Goal: Transaction & Acquisition: Purchase product/service

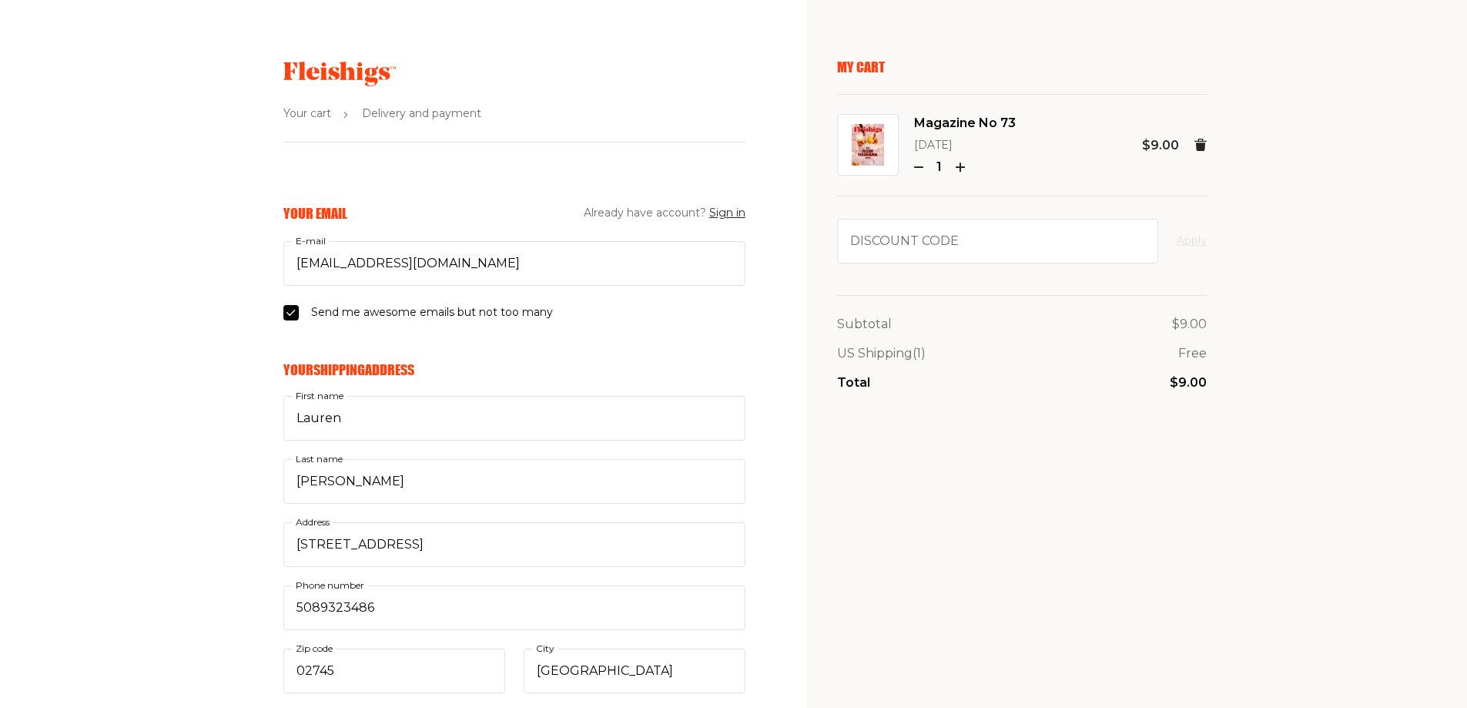
select select "US"
select select "[US_STATE]"
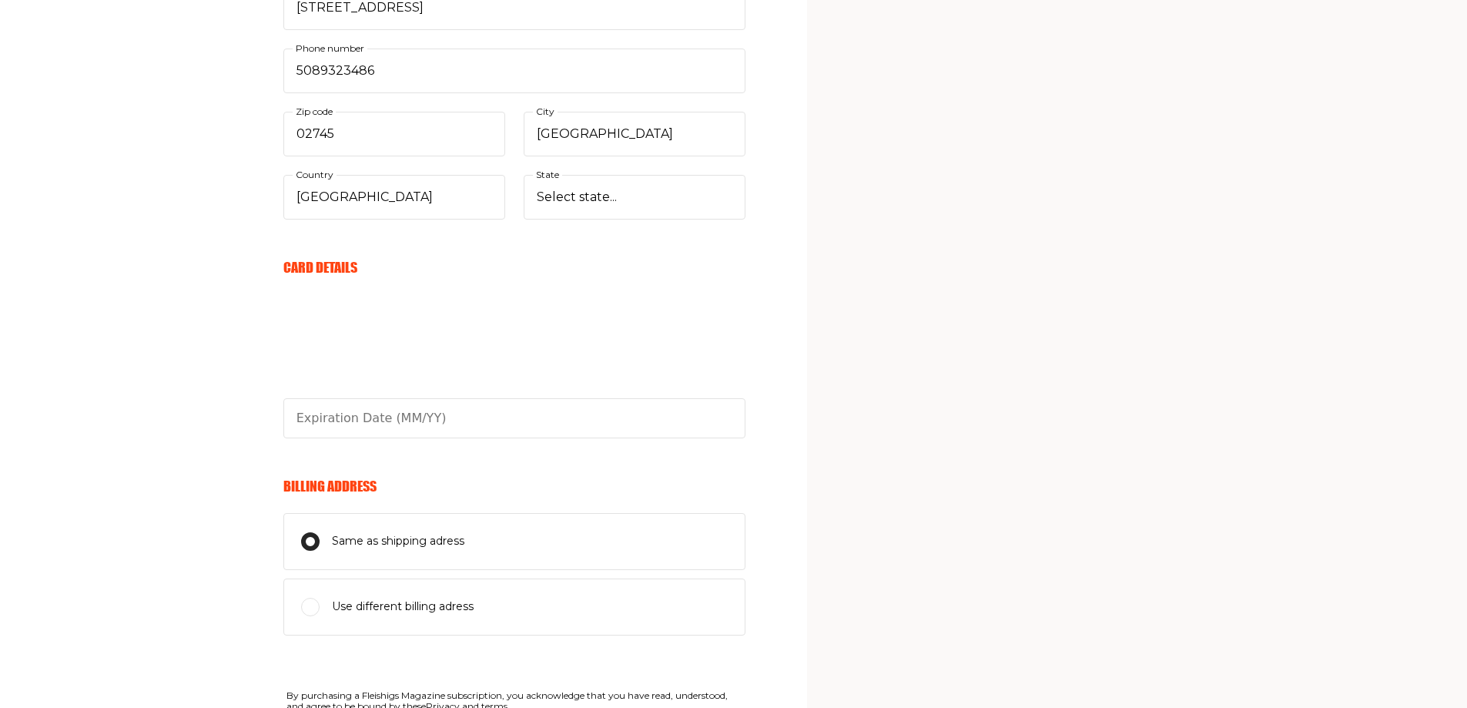
scroll to position [539, 0]
click at [396, 283] on fieldset "Card Details" at bounding box center [514, 347] width 462 height 180
click at [411, 421] on input "text" at bounding box center [514, 416] width 462 height 40
type input "06/30"
click at [193, 435] on div "Your Email Already have account? Sign in [EMAIL_ADDRESS][DOMAIN_NAME] E-mail Se…" at bounding box center [373, 264] width 746 height 1198
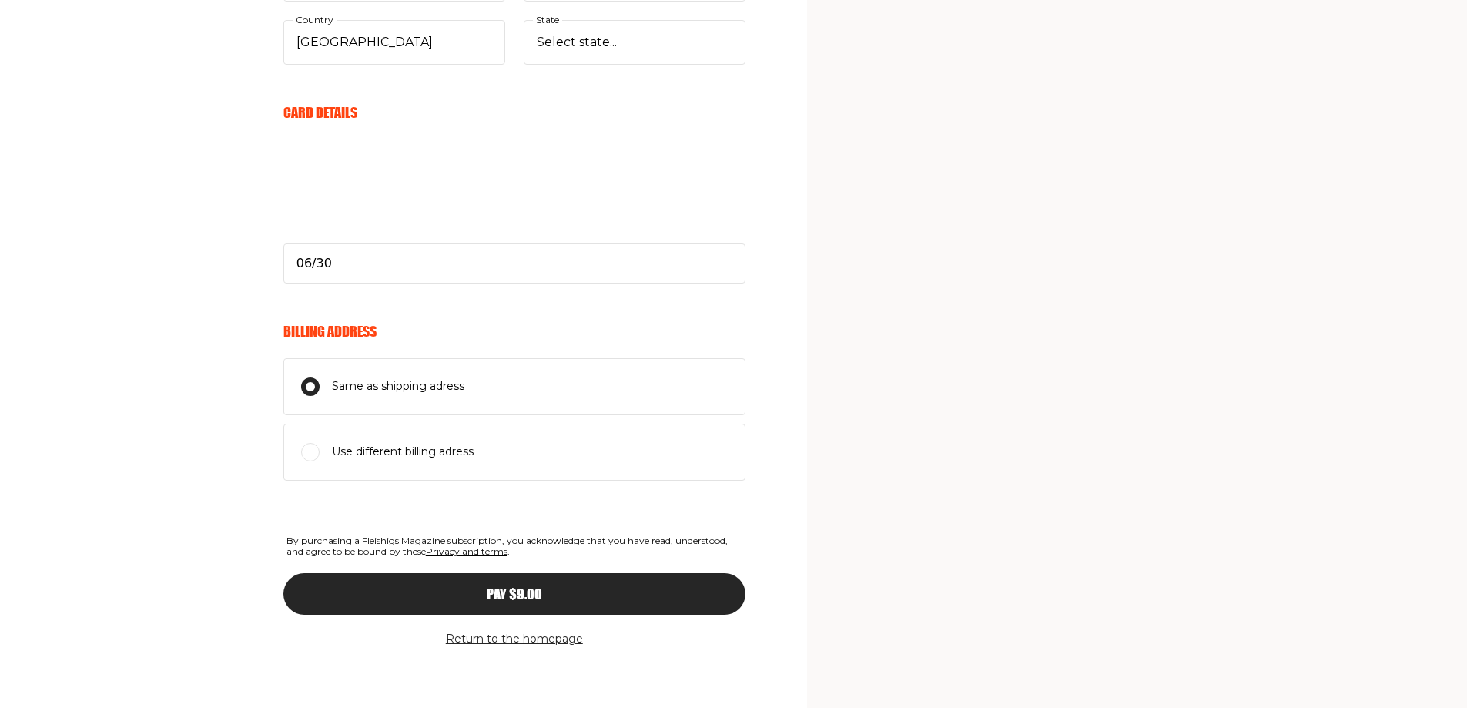
scroll to position [693, 0]
click at [384, 452] on span "Use different billing adress" at bounding box center [403, 450] width 142 height 18
click at [320, 452] on input "Use different billing adress" at bounding box center [310, 450] width 18 height 18
radio input "true"
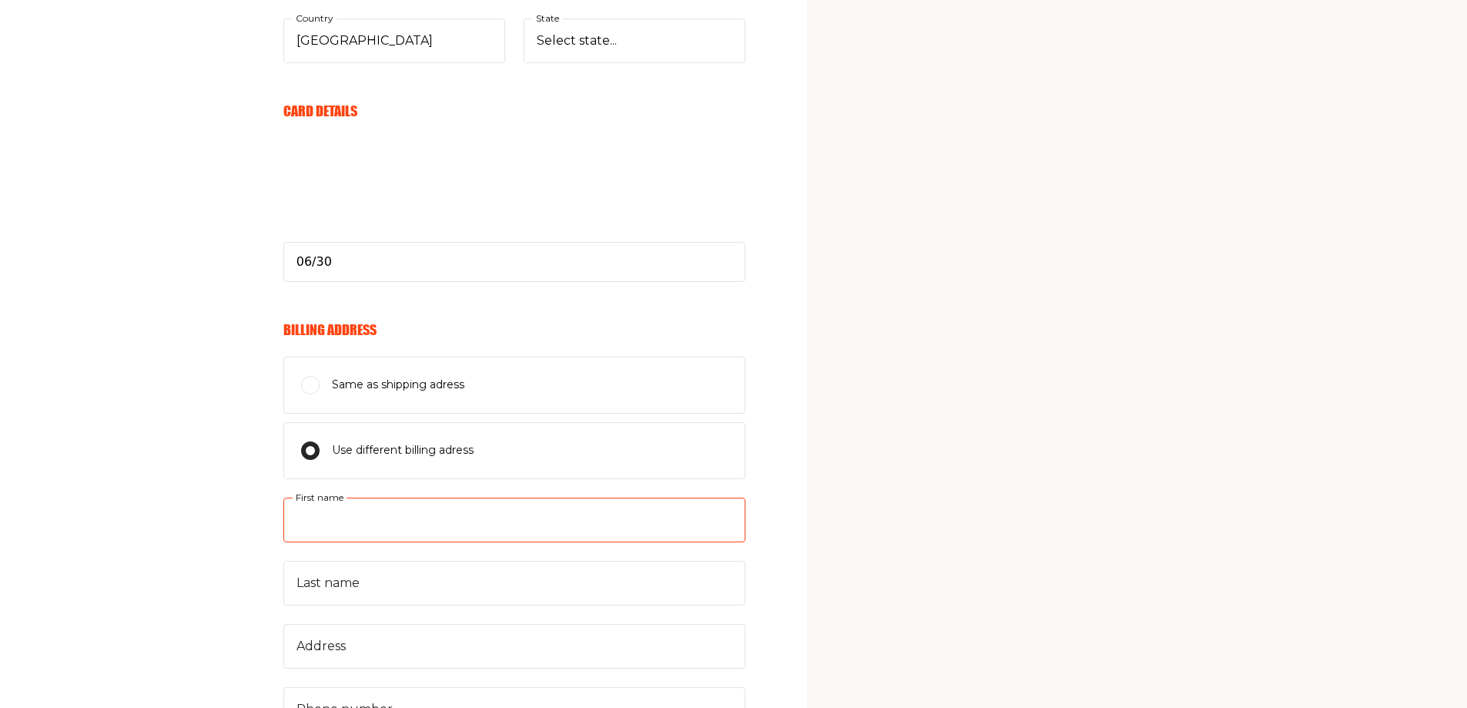
click at [374, 518] on input "First name" at bounding box center [514, 520] width 462 height 45
type input "Lauren"
type input "[PERSON_NAME]"
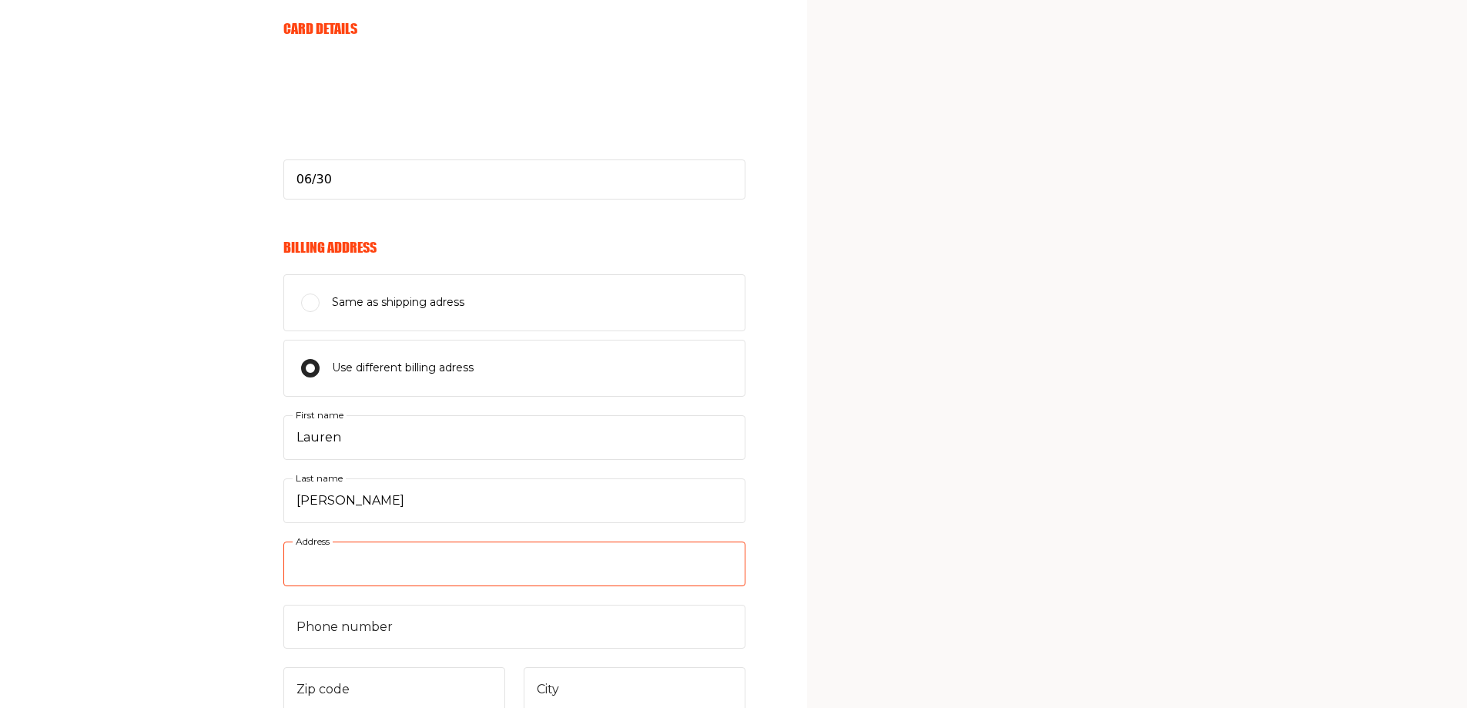
scroll to position [924, 0]
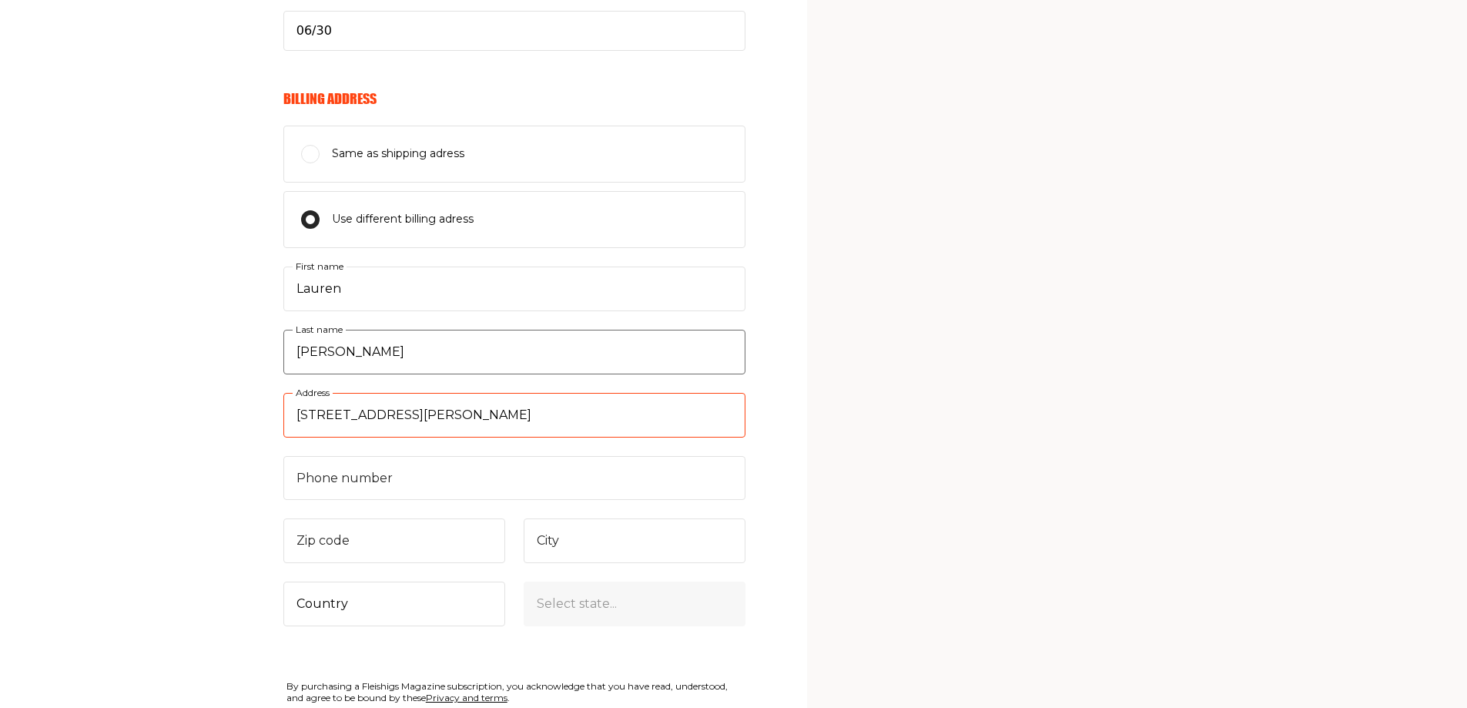
type input "[STREET_ADDRESS][PERSON_NAME]"
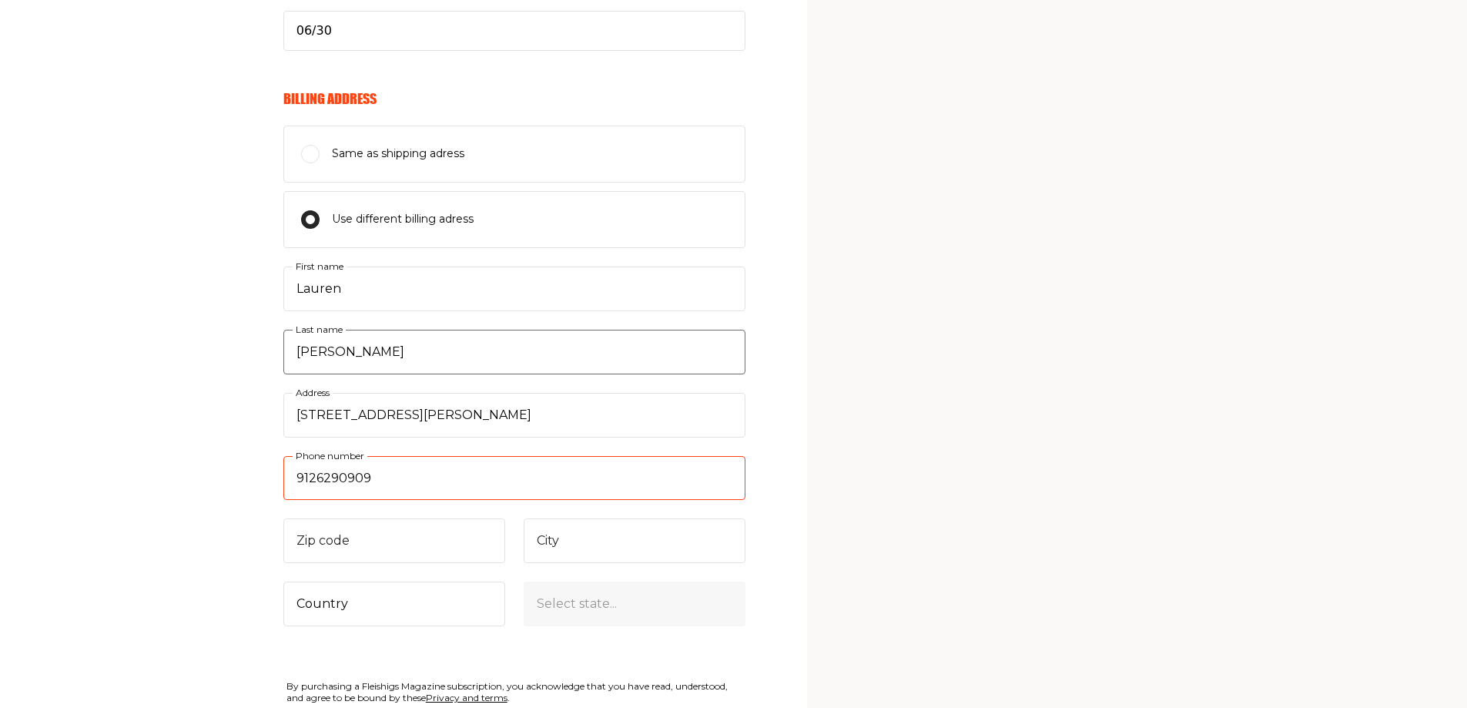
type input "9126290909"
type input "31410"
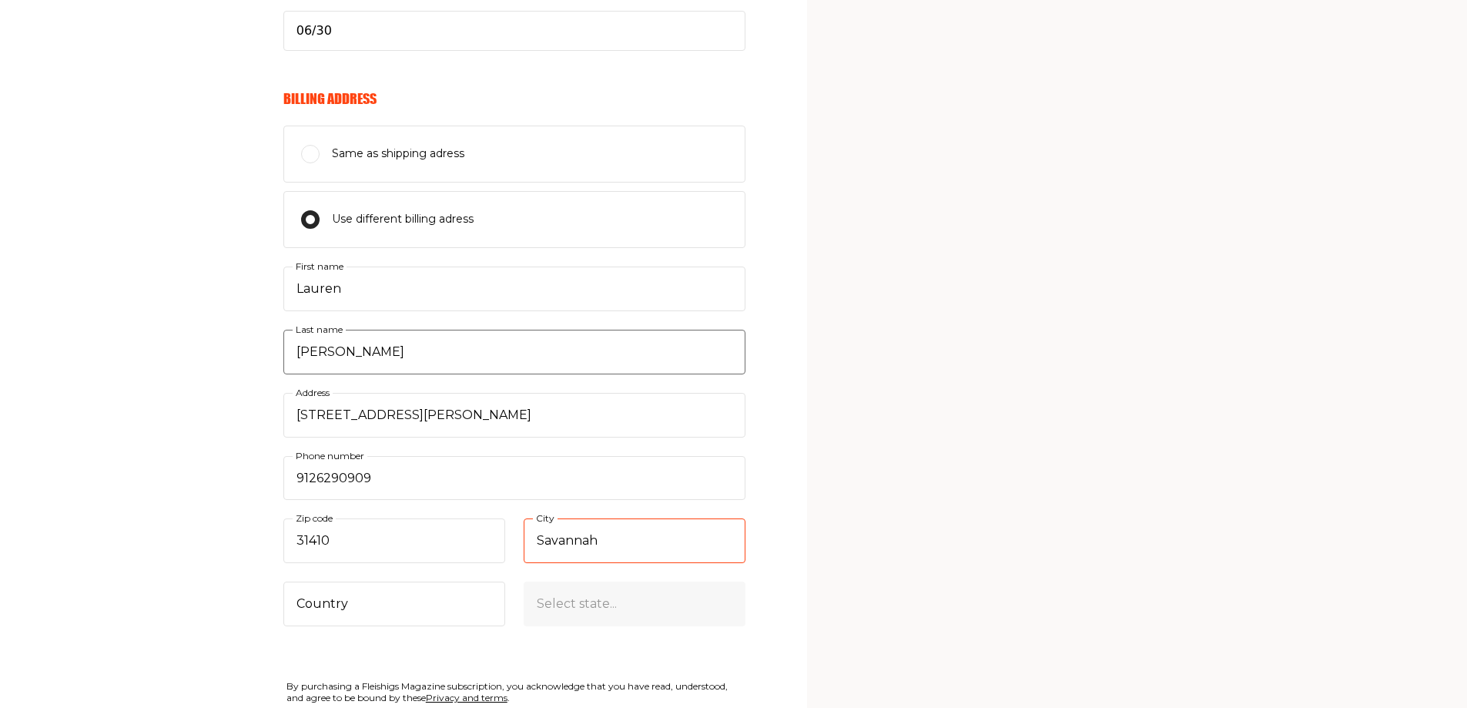
type input "Savannah"
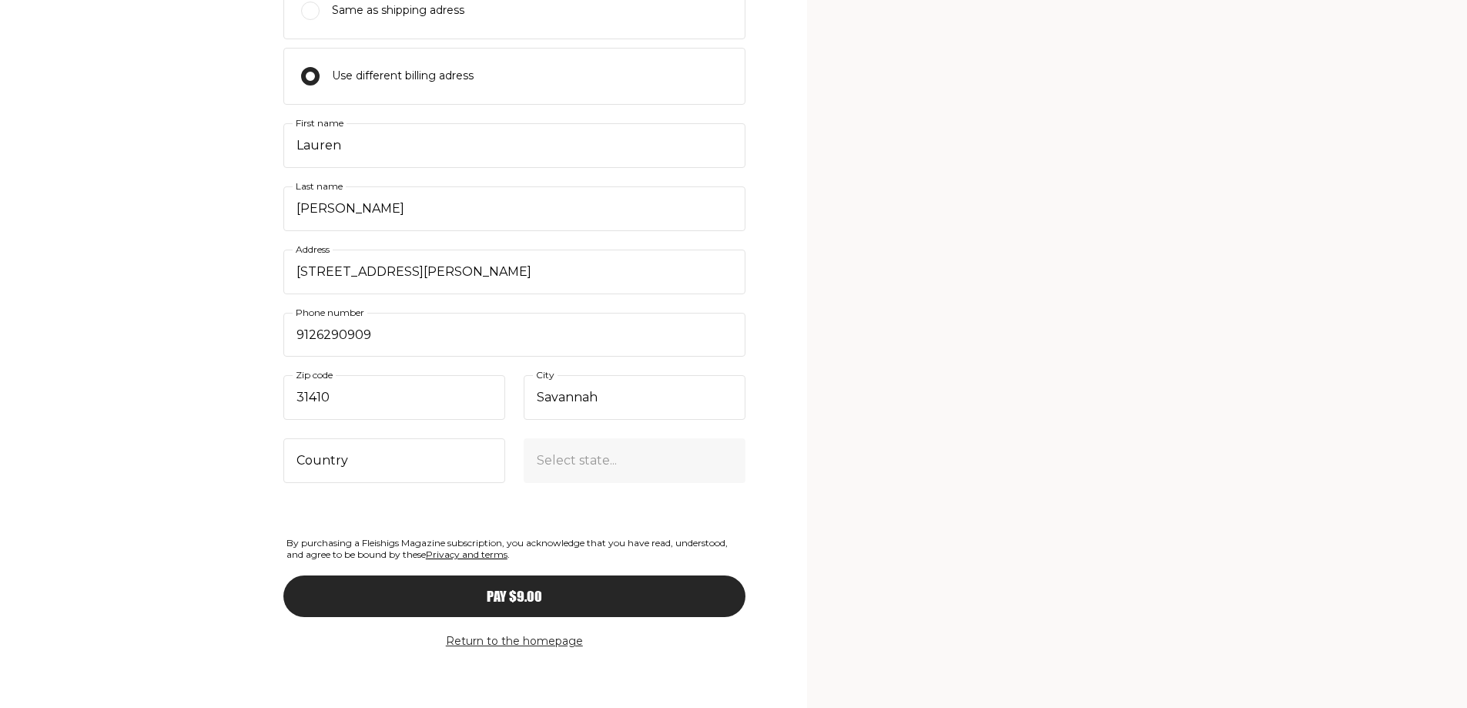
scroll to position [1072, 0]
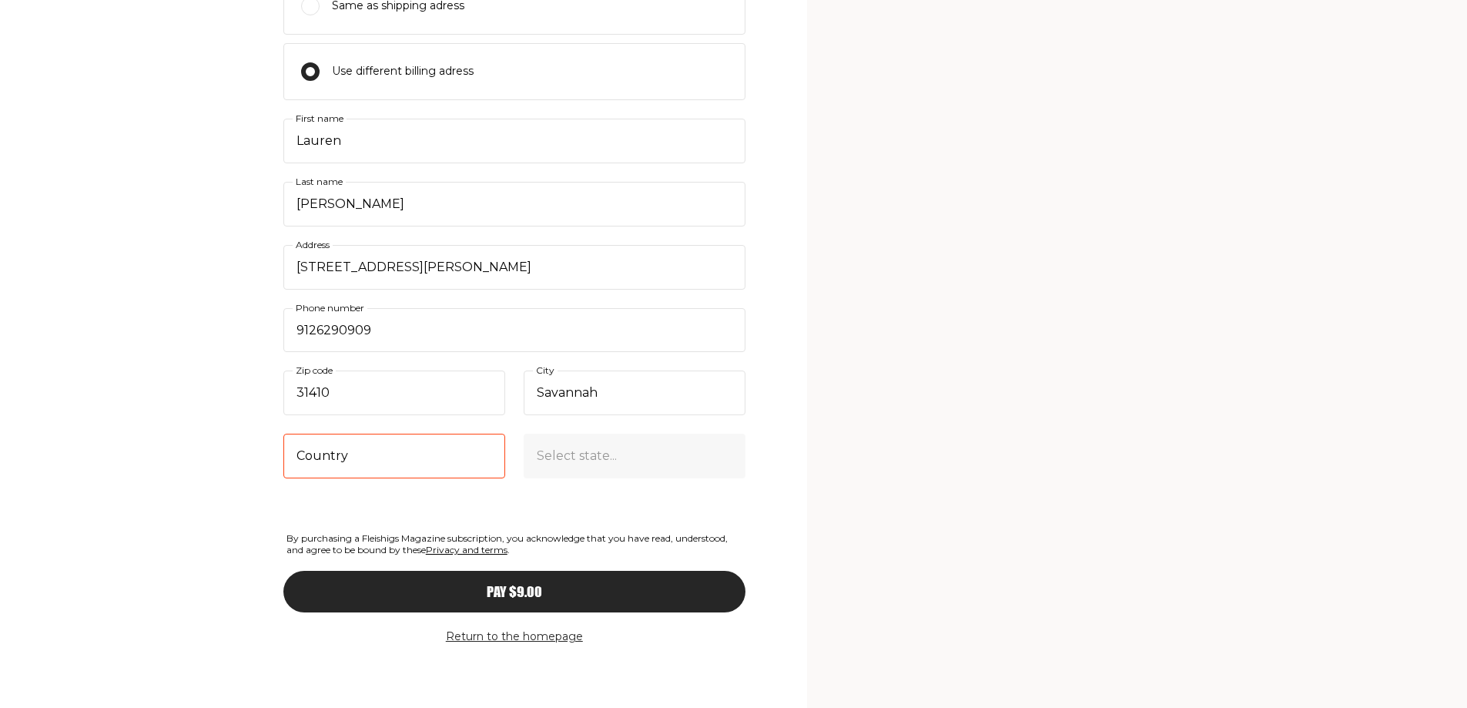
click at [441, 464] on select "Country [GEOGRAPHIC_DATA] [GEOGRAPHIC_DATA] (+$29/subscription) [GEOGRAPHIC_DAT…" at bounding box center [394, 456] width 222 height 45
select select "US"
click at [283, 434] on select "Country [GEOGRAPHIC_DATA] [GEOGRAPHIC_DATA] (+$29/subscription) [GEOGRAPHIC_DAT…" at bounding box center [394, 456] width 222 height 45
click at [590, 465] on select "Select state... [US_STATE] [US_STATE] [US_STATE] [US_STATE] [US_STATE] [US_STAT…" at bounding box center [635, 456] width 222 height 45
select select "[US_STATE]"
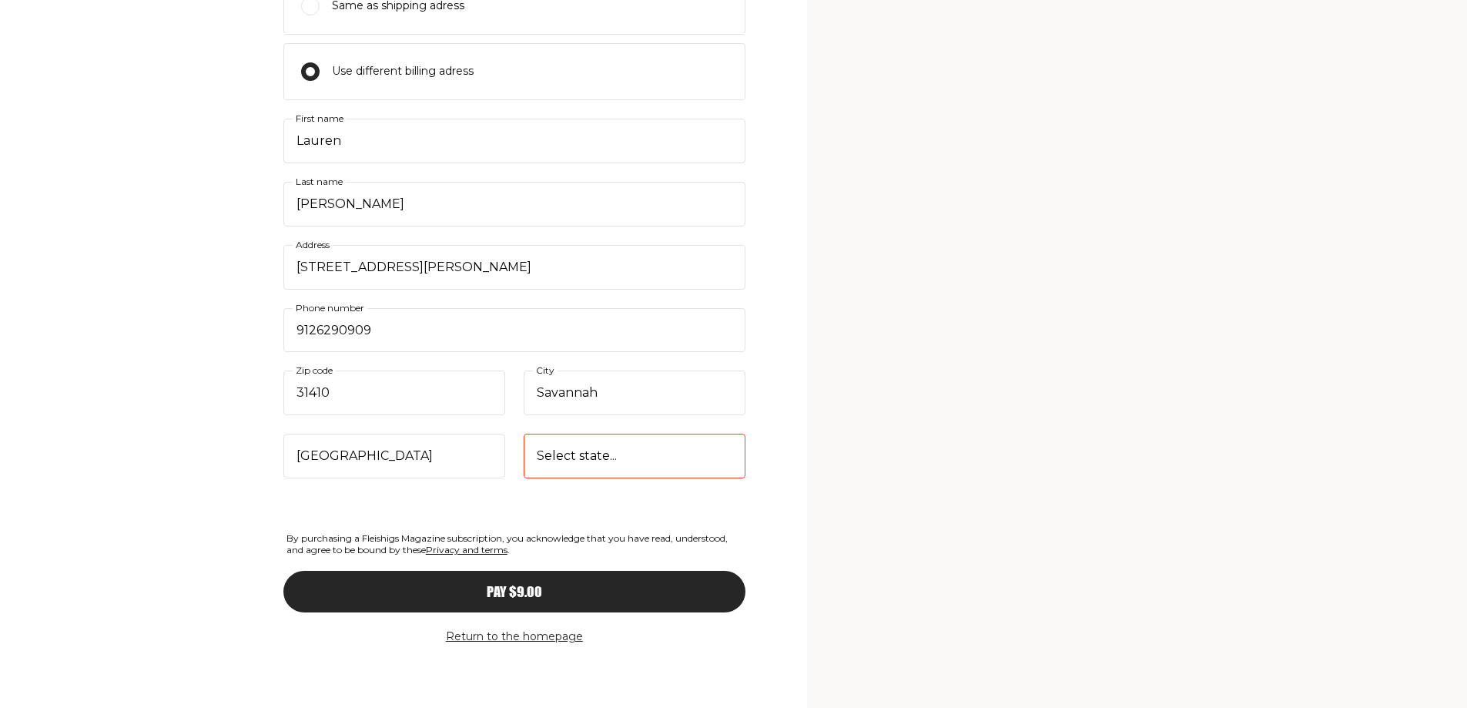
click at [524, 434] on select "Select state... [US_STATE] [US_STATE] [US_STATE] [US_STATE] [US_STATE] [US_STAT…" at bounding box center [635, 456] width 222 height 45
click at [513, 575] on button "Pay $9.00" at bounding box center [514, 592] width 462 height 42
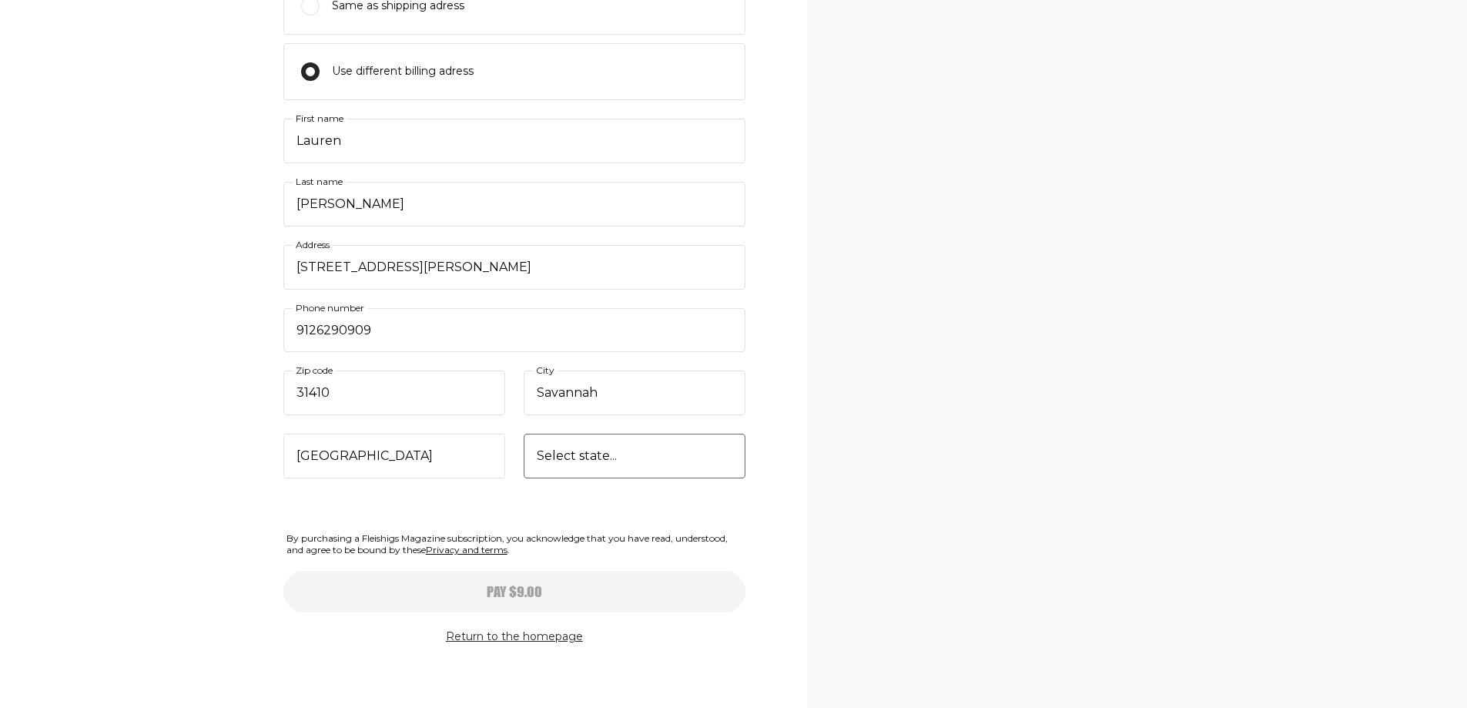
select select
type input "06/30"
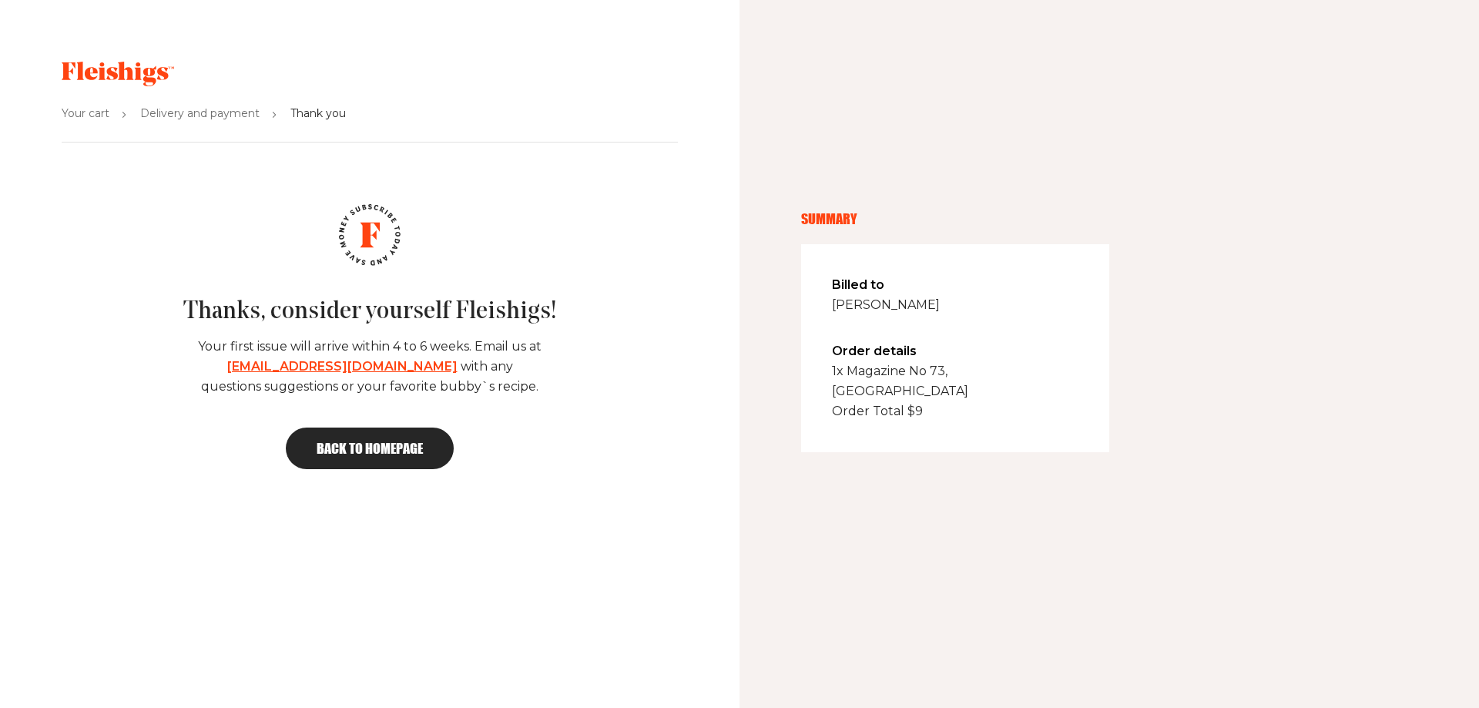
click at [354, 444] on span "Back to homepage" at bounding box center [370, 448] width 106 height 14
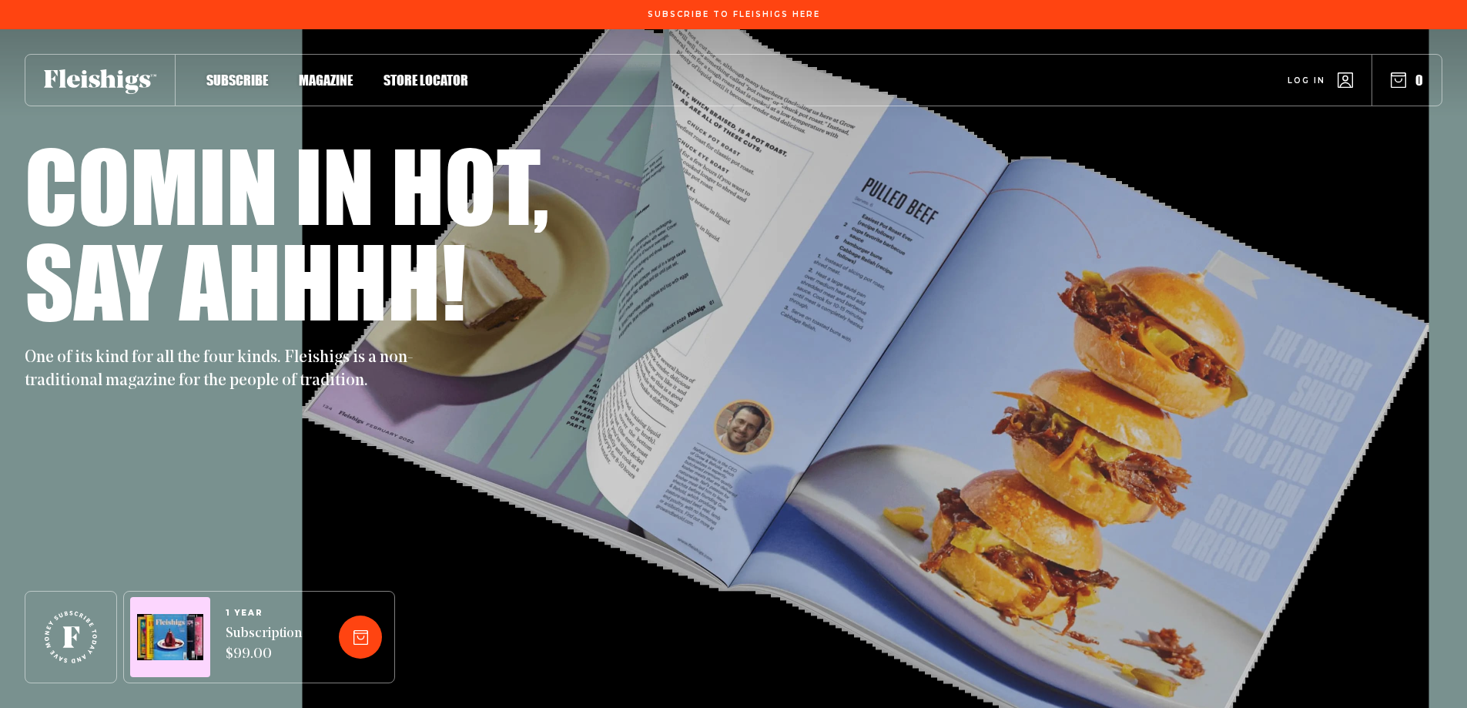
click at [331, 72] on span "Magazine" at bounding box center [326, 63] width 54 height 17
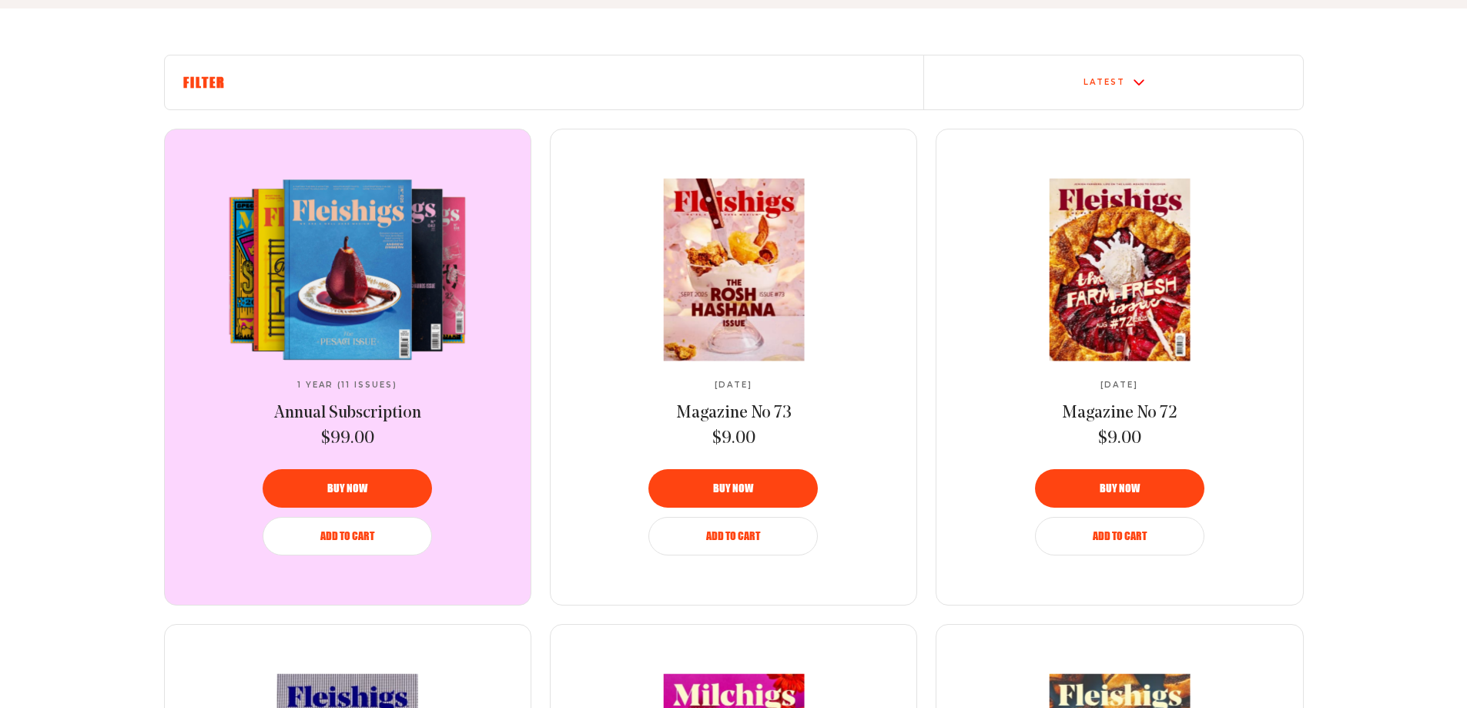
scroll to position [539, 0]
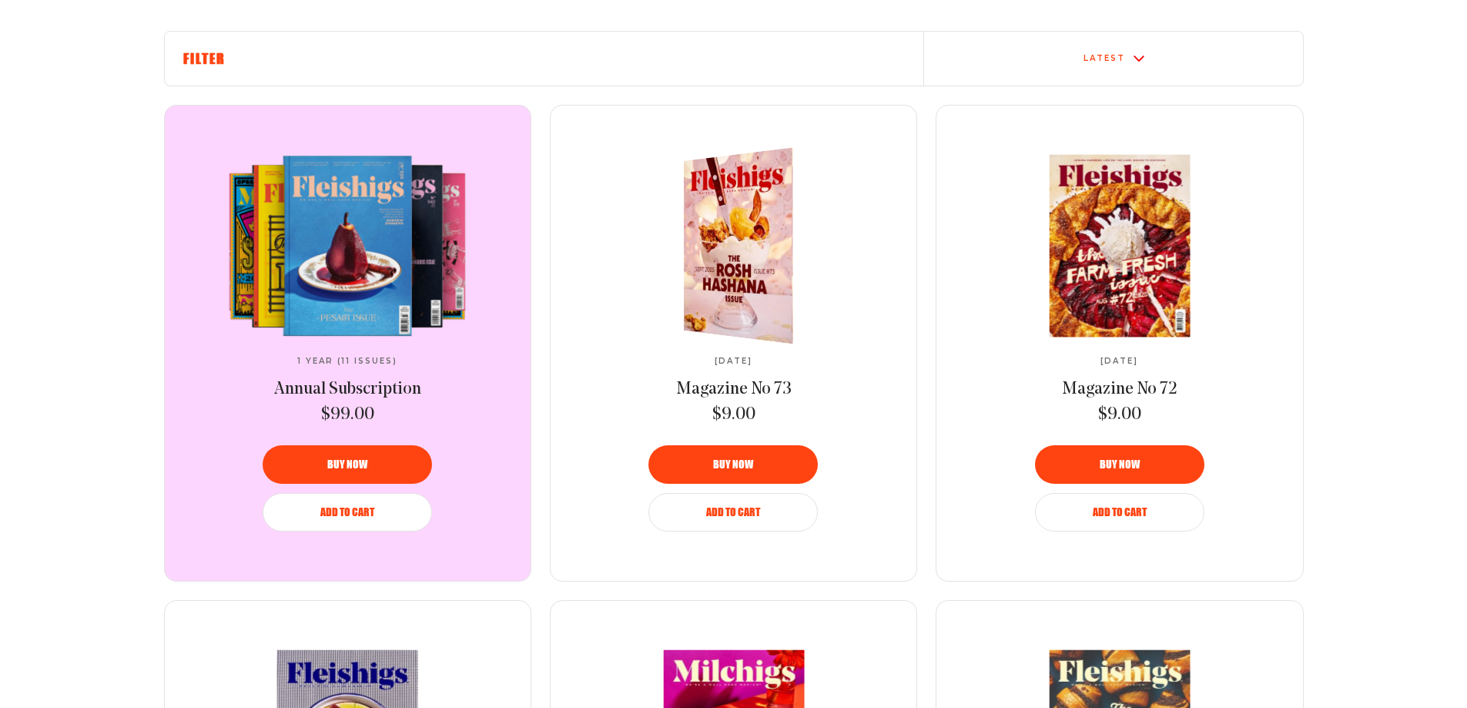
click at [729, 255] on img at bounding box center [747, 245] width 201 height 210
